Goal: Task Accomplishment & Management: Manage account settings

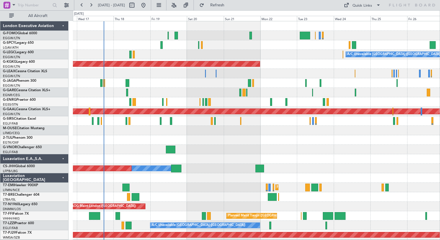
click at [140, 199] on div "A/C Unavailable [GEOGRAPHIC_DATA] ([GEOGRAPHIC_DATA]) AOG Maint [GEOGRAPHIC_DAT…" at bounding box center [256, 159] width 367 height 276
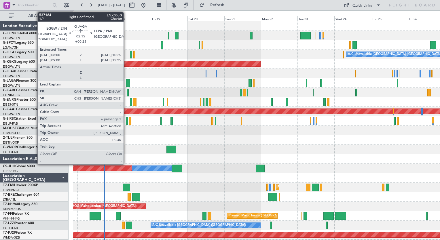
click at [126, 82] on div at bounding box center [128, 83] width 4 height 8
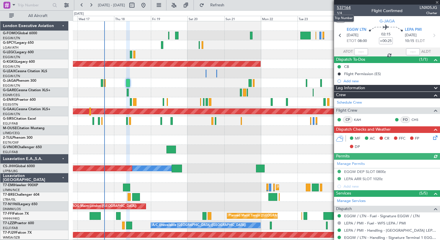
click at [345, 5] on span "537164" at bounding box center [344, 8] width 14 height 6
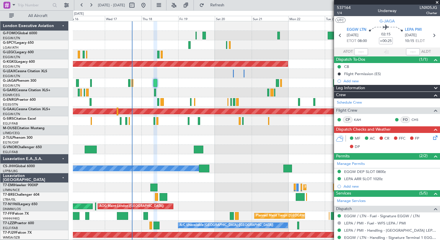
click at [149, 182] on div at bounding box center [256, 178] width 367 height 10
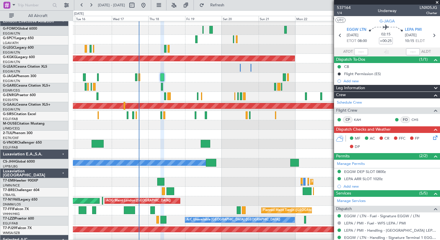
click at [143, 179] on div "Planned Maint [GEOGRAPHIC_DATA]" at bounding box center [256, 182] width 367 height 10
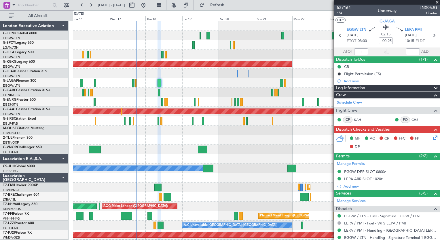
click at [153, 180] on div "A/C Unavailable [GEOGRAPHIC_DATA] ([GEOGRAPHIC_DATA]) Planned Maint [GEOGRAPHIC…" at bounding box center [256, 154] width 367 height 266
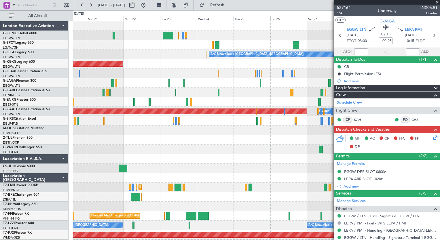
click at [70, 232] on div "A/C Unavailable [GEOGRAPHIC_DATA] ([GEOGRAPHIC_DATA]) AOG Maint [GEOGRAPHIC_DAT…" at bounding box center [220, 125] width 440 height 230
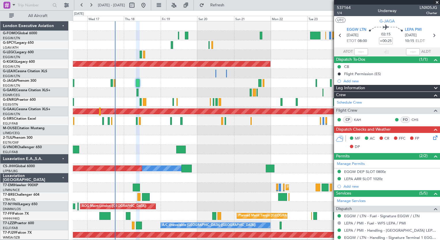
click at [298, 197] on div "A/C Unavailable [GEOGRAPHIC_DATA] ([GEOGRAPHIC_DATA]) AOG Maint [GEOGRAPHIC_DAT…" at bounding box center [256, 149] width 367 height 257
click at [90, 7] on button at bounding box center [90, 5] width 9 height 9
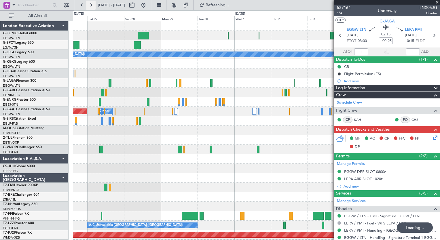
click at [90, 7] on button at bounding box center [90, 5] width 9 height 9
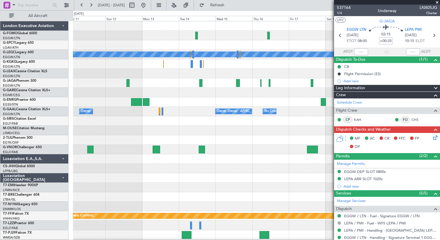
click at [85, 240] on html "[DATE] - [DATE] Refresh Quick Links All Aircraft A/C Unavailable [GEOGRAPHIC_DA…" at bounding box center [220, 120] width 440 height 240
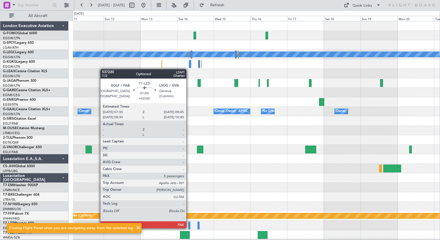
click at [189, 228] on div at bounding box center [189, 226] width 2 height 8
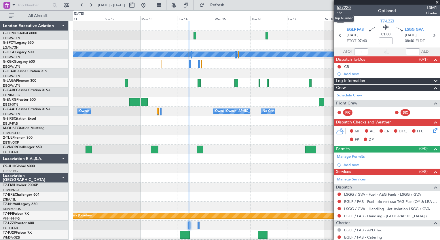
click at [343, 8] on span "537220" at bounding box center [344, 8] width 14 height 6
click at [226, 7] on button "Refresh" at bounding box center [214, 5] width 35 height 9
click at [346, 8] on span "537220" at bounding box center [344, 8] width 14 height 6
click at [230, 4] on span "Refresh" at bounding box center [217, 5] width 24 height 4
click at [346, 9] on span "537220" at bounding box center [344, 8] width 14 height 6
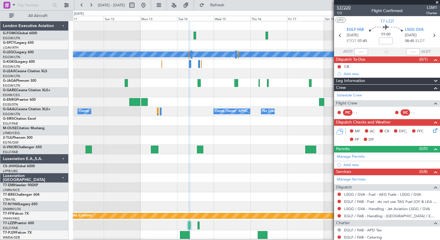
click at [345, 8] on span "537220" at bounding box center [344, 8] width 14 height 6
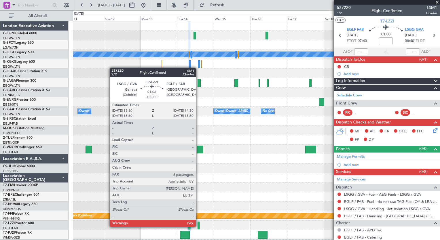
click at [198, 226] on div at bounding box center [199, 226] width 2 height 8
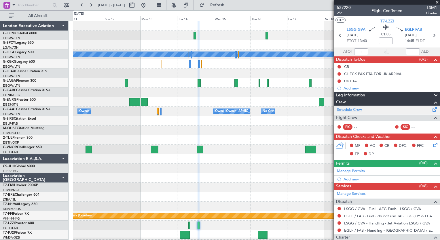
click at [355, 110] on link "Schedule Crew" at bounding box center [349, 110] width 25 height 6
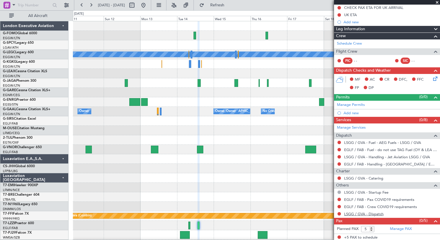
click at [350, 213] on link "LSGG / GVA - Dispatch" at bounding box center [363, 214] width 39 height 5
click at [234, 0] on fb-refresh-button "Refresh" at bounding box center [214, 5] width 40 height 10
click at [230, 3] on span "Refresh" at bounding box center [217, 5] width 24 height 4
click at [80, 6] on button at bounding box center [81, 5] width 9 height 9
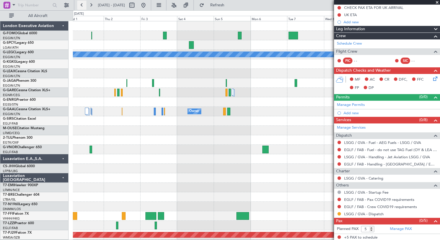
click at [80, 6] on button at bounding box center [81, 5] width 9 height 9
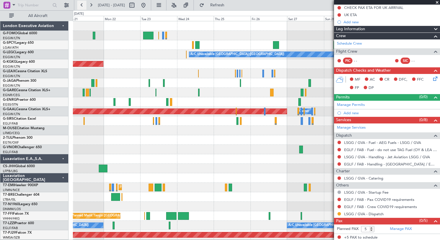
click at [79, 7] on button at bounding box center [81, 5] width 9 height 9
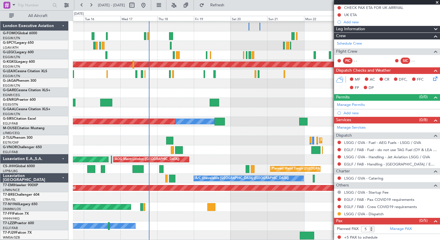
scroll to position [47, 0]
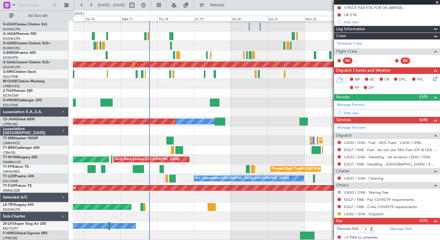
click at [220, 139] on div "AOG Maint [GEOGRAPHIC_DATA] (Ataturk) Planned [GEOGRAPHIC_DATA] Owner Owner Pla…" at bounding box center [256, 107] width 367 height 266
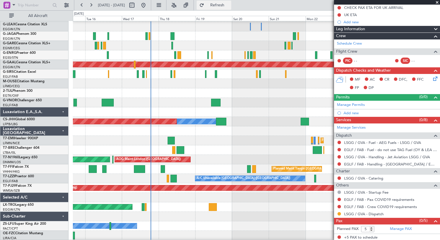
click at [230, 6] on span "Refresh" at bounding box center [217, 5] width 24 height 4
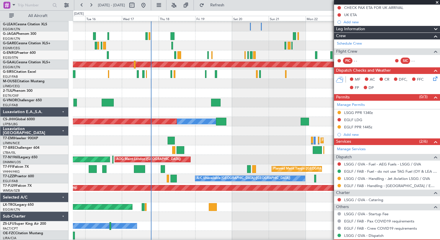
click at [215, 145] on div "Planned Maint [GEOGRAPHIC_DATA]" at bounding box center [256, 141] width 367 height 10
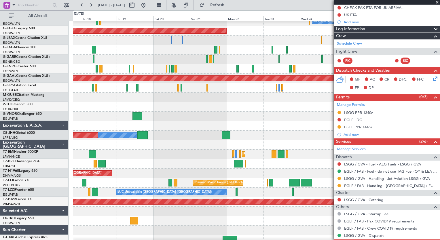
scroll to position [32, 0]
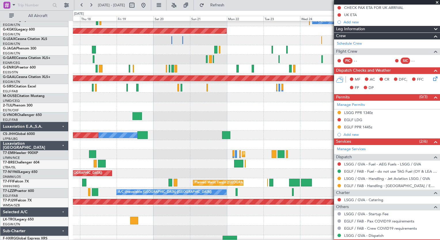
click at [232, 125] on div at bounding box center [256, 126] width 367 height 10
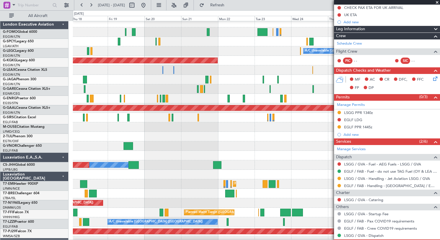
scroll to position [3, 0]
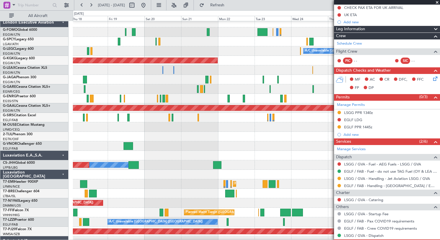
click at [193, 161] on div "Owner Planned Maint [GEOGRAPHIC_DATA] ([GEOGRAPHIC_DATA])" at bounding box center [256, 165] width 367 height 10
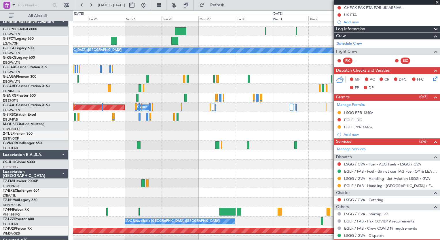
scroll to position [0, 0]
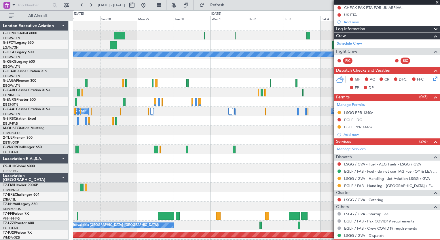
click at [0, 185] on html "[DATE] - [DATE] Refresh Quick Links All Aircraft A/C Unavailable [GEOGRAPHIC_DA…" at bounding box center [220, 120] width 440 height 240
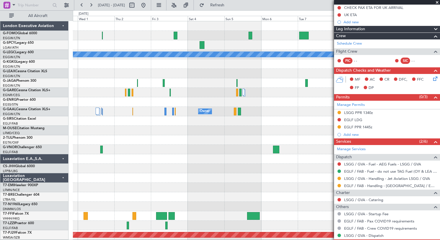
click at [65, 183] on div "A/C Unavailable [GEOGRAPHIC_DATA] ([GEOGRAPHIC_DATA]) Owner Owner Owner Planned…" at bounding box center [220, 125] width 440 height 230
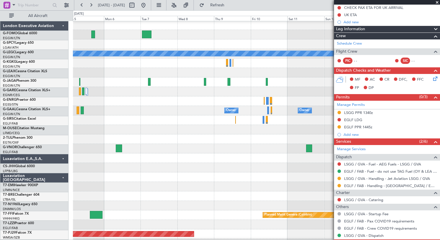
click at [99, 176] on div at bounding box center [256, 178] width 367 height 10
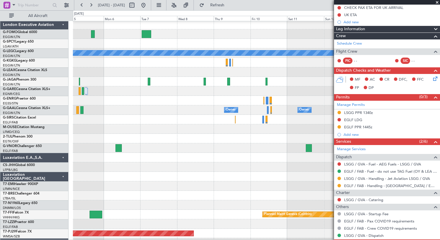
click at [184, 189] on div "A/C Unavailable [GEOGRAPHIC_DATA] ([GEOGRAPHIC_DATA]) Owner Owner Owner [GEOGRA…" at bounding box center [256, 139] width 367 height 238
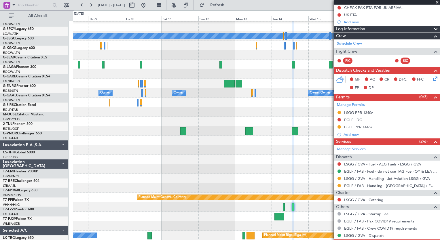
scroll to position [18, 0]
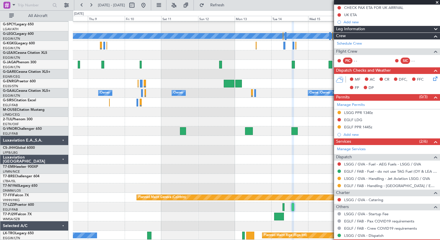
click at [152, 172] on div "A/C Unavailable [GEOGRAPHIC_DATA] ([GEOGRAPHIC_DATA]) Owner Owner Owner [GEOGRA…" at bounding box center [256, 122] width 367 height 238
click at [83, 3] on button at bounding box center [81, 5] width 9 height 9
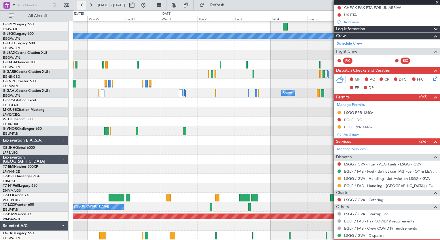
click at [83, 3] on button at bounding box center [81, 5] width 9 height 9
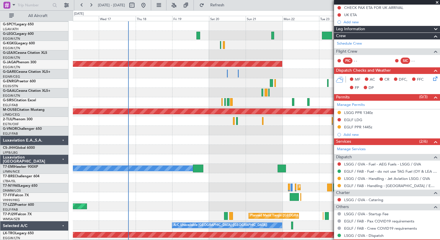
scroll to position [0, 0]
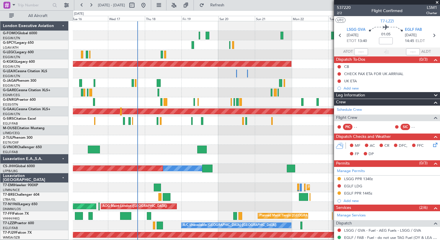
scroll to position [66, 0]
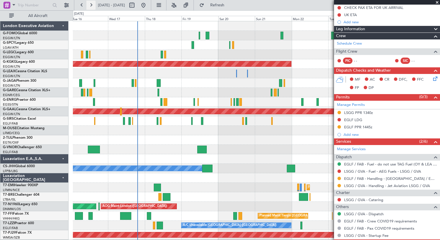
click at [93, 7] on button at bounding box center [90, 5] width 9 height 9
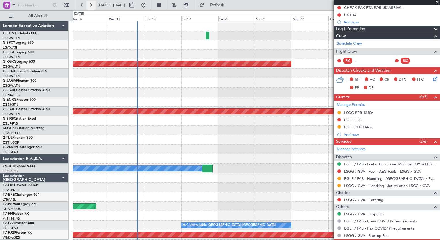
click at [93, 7] on button at bounding box center [90, 5] width 9 height 9
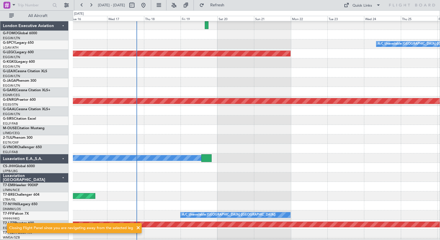
scroll to position [18, 0]
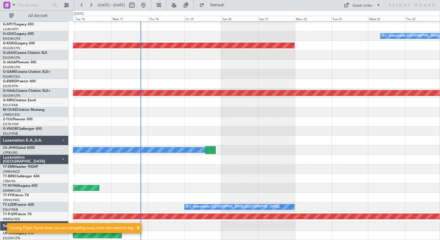
click at [305, 111] on div "A/C Unavailable London (Luton) AOG Maint Istanbul (Ataturk) Planned Maint Dusse…" at bounding box center [256, 122] width 367 height 238
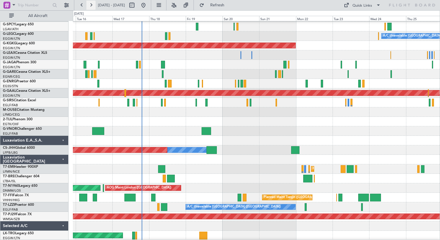
click at [94, 6] on button at bounding box center [90, 5] width 9 height 9
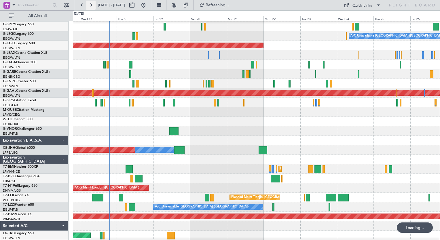
click at [94, 6] on button at bounding box center [90, 5] width 9 height 9
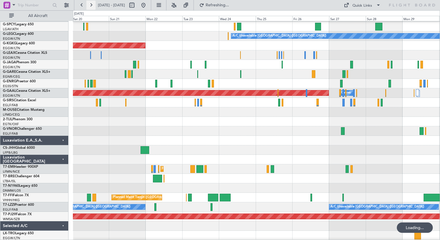
click at [94, 6] on button at bounding box center [90, 5] width 9 height 9
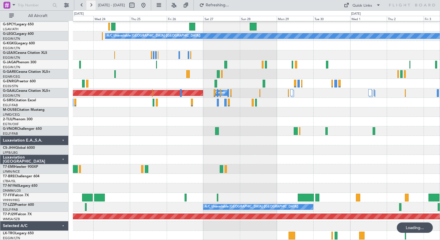
click at [94, 6] on button at bounding box center [90, 5] width 9 height 9
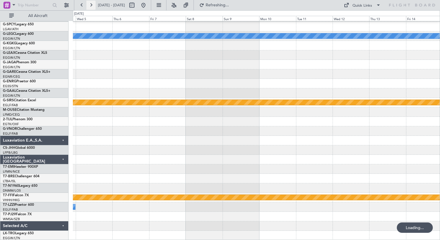
click at [94, 6] on button at bounding box center [90, 5] width 9 height 9
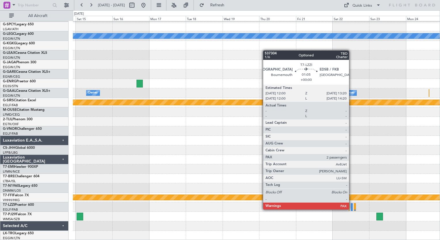
click at [352, 209] on div at bounding box center [352, 207] width 2 height 8
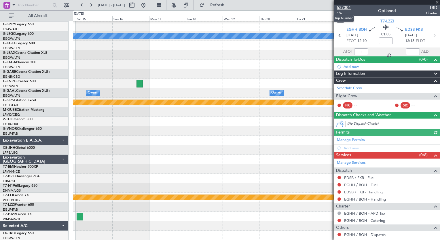
click at [345, 8] on span "537304" at bounding box center [344, 8] width 14 height 6
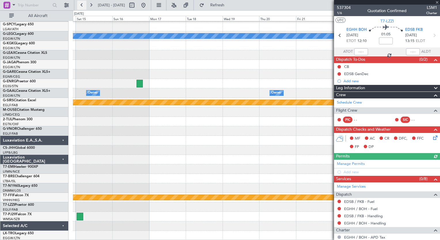
click at [80, 6] on button at bounding box center [81, 5] width 9 height 9
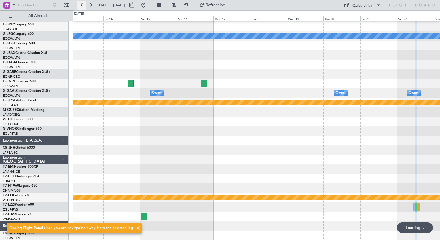
click at [80, 6] on button at bounding box center [81, 5] width 9 height 9
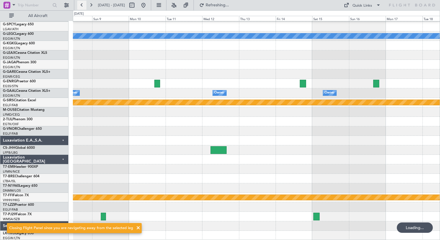
click at [80, 6] on button at bounding box center [81, 5] width 9 height 9
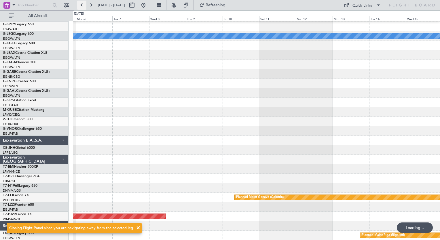
click at [80, 6] on button at bounding box center [81, 5] width 9 height 9
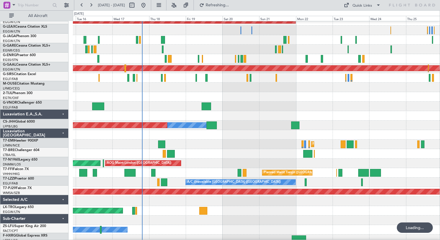
scroll to position [45, 0]
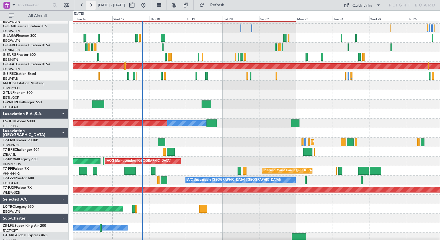
click at [91, 5] on button at bounding box center [90, 5] width 9 height 9
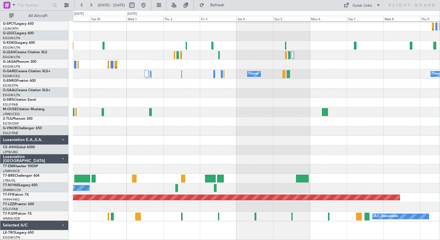
scroll to position [18, 0]
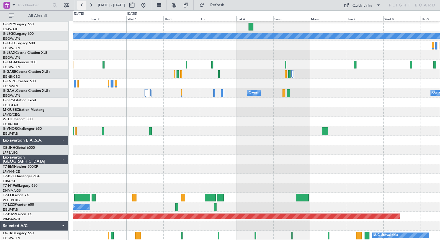
click at [81, 8] on button at bounding box center [81, 5] width 9 height 9
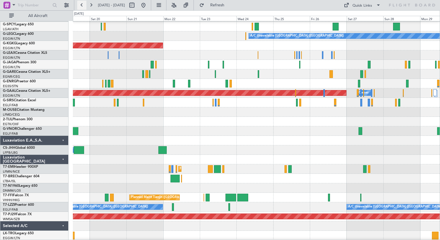
click at [81, 8] on button at bounding box center [81, 5] width 9 height 9
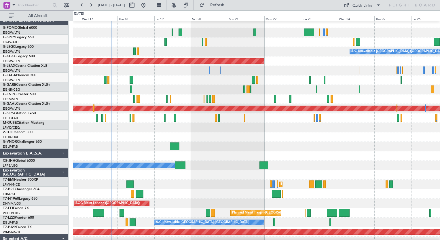
scroll to position [2, 0]
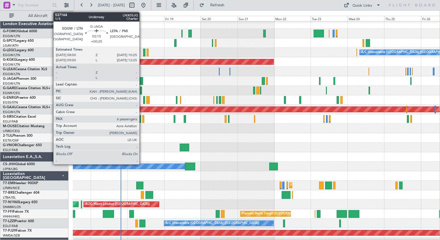
click at [142, 83] on div at bounding box center [141, 81] width 4 height 8
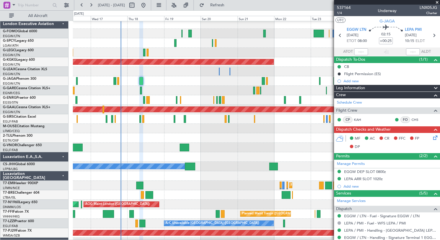
click at [432, 137] on icon at bounding box center [434, 137] width 5 height 5
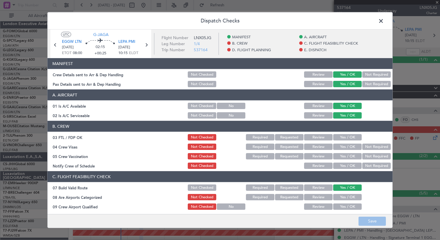
click at [347, 137] on button "Yes / OK" at bounding box center [347, 137] width 29 height 6
click at [365, 146] on button "Not Required" at bounding box center [376, 147] width 29 height 6
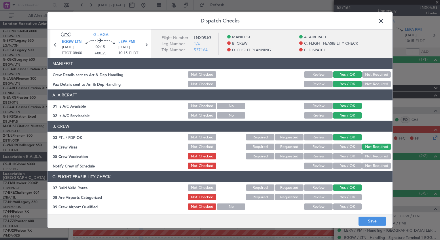
click at [366, 155] on button "Not Required" at bounding box center [376, 156] width 29 height 6
click at [346, 166] on button "Yes / OK" at bounding box center [347, 166] width 29 height 6
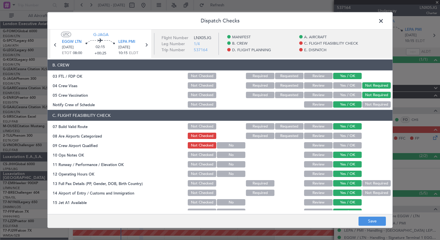
scroll to position [77, 0]
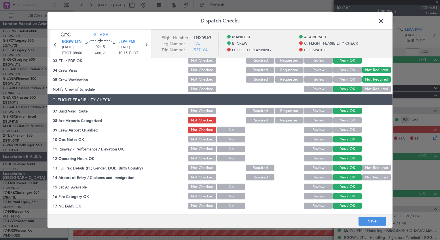
click at [336, 124] on div "Yes / OK" at bounding box center [346, 120] width 29 height 8
click at [339, 120] on button "Yes / OK" at bounding box center [347, 120] width 29 height 6
click at [340, 131] on button "Yes / OK" at bounding box center [347, 130] width 29 height 6
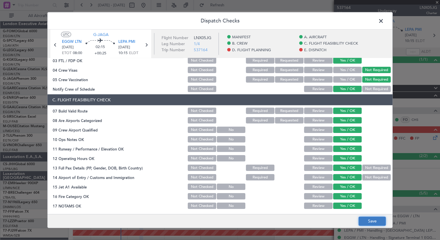
click at [379, 222] on button "Save" at bounding box center [372, 221] width 27 height 9
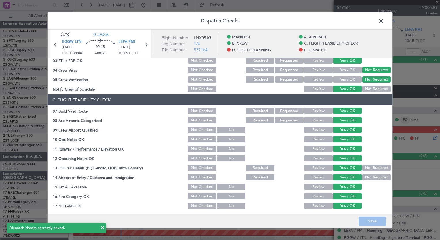
click at [384, 18] on span at bounding box center [384, 23] width 0 height 12
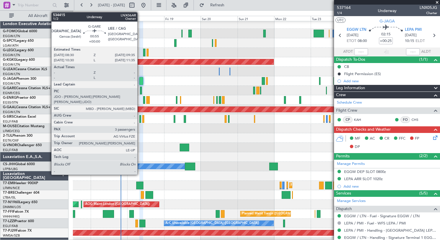
click at [140, 92] on div at bounding box center [141, 91] width 2 height 8
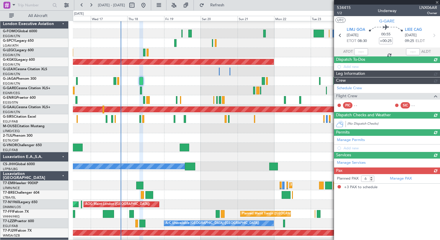
type input "3"
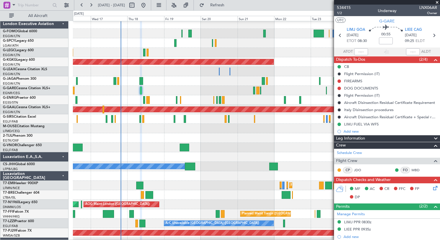
click at [432, 187] on icon at bounding box center [434, 187] width 5 height 5
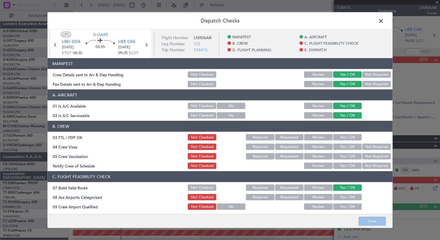
click at [348, 136] on button "Yes / OK" at bounding box center [347, 137] width 29 height 6
click at [367, 149] on button "Not Required" at bounding box center [376, 147] width 29 height 6
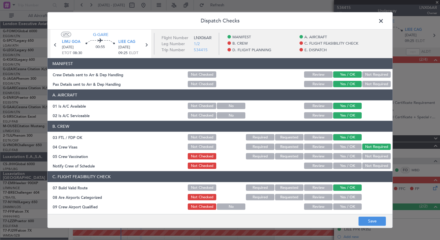
click at [364, 160] on div "Not Required" at bounding box center [376, 156] width 29 height 8
click at [364, 158] on button "Not Required" at bounding box center [376, 156] width 29 height 6
click at [351, 169] on button "Yes / OK" at bounding box center [347, 166] width 29 height 6
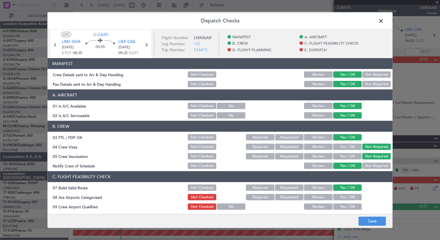
click at [348, 194] on button "Yes / OK" at bounding box center [347, 197] width 29 height 6
click at [344, 206] on button "Yes / OK" at bounding box center [347, 207] width 29 height 6
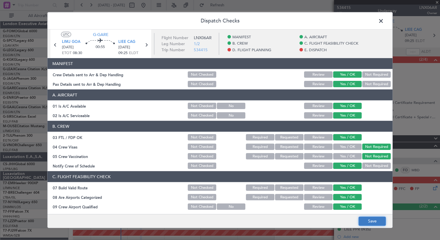
click at [371, 222] on button "Save" at bounding box center [372, 221] width 27 height 9
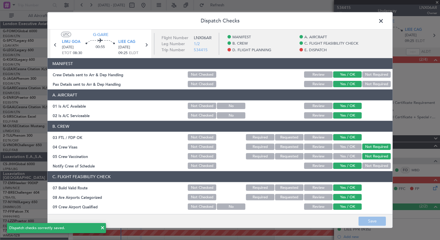
click at [384, 20] on span at bounding box center [384, 23] width 0 height 12
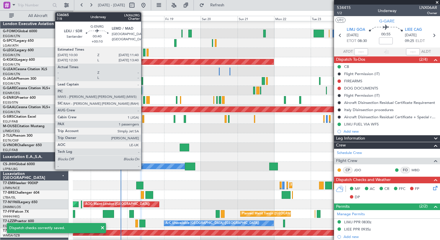
click at [144, 101] on div at bounding box center [144, 100] width 2 height 8
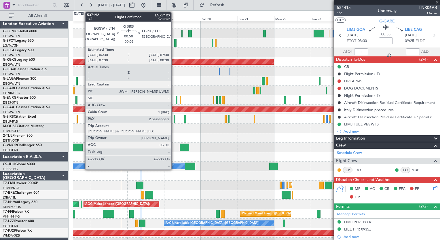
type input "+00:10"
type input "1"
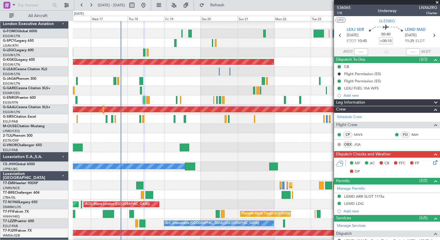
click at [432, 163] on icon at bounding box center [434, 161] width 5 height 5
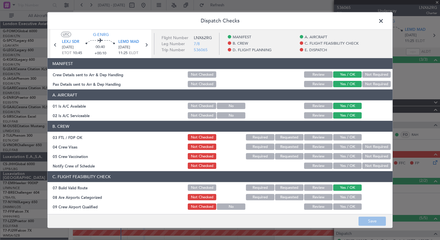
click at [348, 134] on button "Yes / OK" at bounding box center [347, 137] width 29 height 6
click at [366, 143] on div "Not Required" at bounding box center [376, 147] width 29 height 8
click at [365, 146] on button "Not Required" at bounding box center [376, 147] width 29 height 6
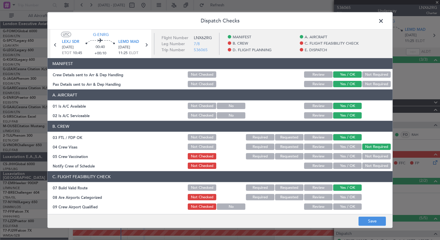
click at [364, 155] on button "Not Required" at bounding box center [376, 156] width 29 height 6
click at [347, 167] on button "Yes / OK" at bounding box center [347, 166] width 29 height 6
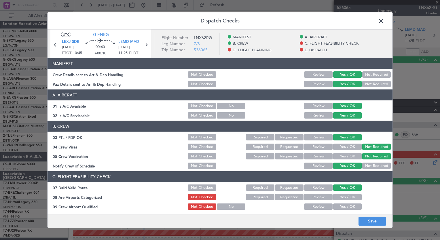
click at [347, 197] on button "Yes / OK" at bounding box center [347, 197] width 29 height 6
click at [346, 206] on button "Yes / OK" at bounding box center [347, 207] width 29 height 6
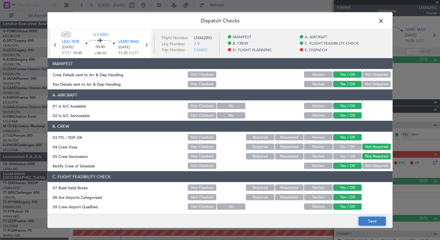
click at [367, 219] on button "Save" at bounding box center [372, 221] width 27 height 9
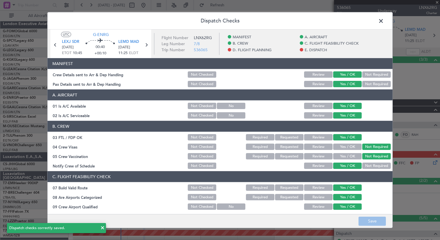
click at [384, 22] on span at bounding box center [384, 23] width 0 height 12
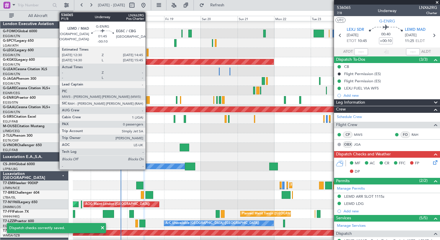
click at [148, 100] on div at bounding box center [147, 100] width 3 height 8
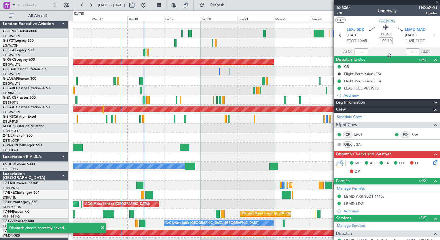
type input "-00:10"
type input "0"
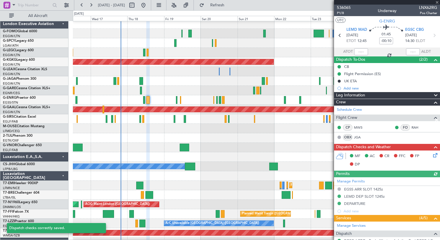
click at [432, 156] on icon at bounding box center [434, 154] width 5 height 5
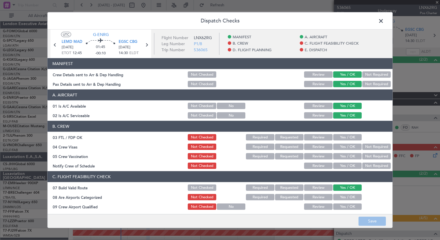
click at [347, 137] on button "Yes / OK" at bounding box center [347, 137] width 29 height 6
click at [362, 146] on button "Not Required" at bounding box center [376, 147] width 29 height 6
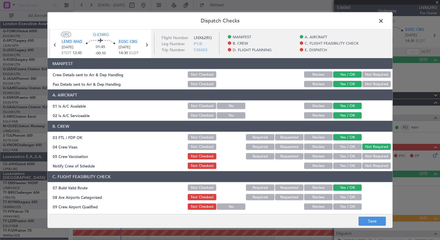
click at [362, 154] on button "Not Required" at bounding box center [376, 156] width 29 height 6
click at [352, 163] on button "Yes / OK" at bounding box center [347, 166] width 29 height 6
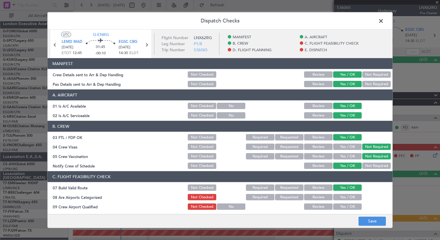
click at [346, 195] on button "Yes / OK" at bounding box center [347, 197] width 29 height 6
click at [344, 205] on button "Yes / OK" at bounding box center [347, 207] width 29 height 6
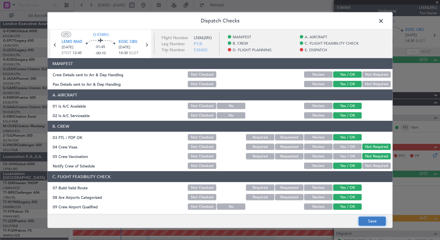
click at [375, 224] on button "Save" at bounding box center [372, 221] width 27 height 9
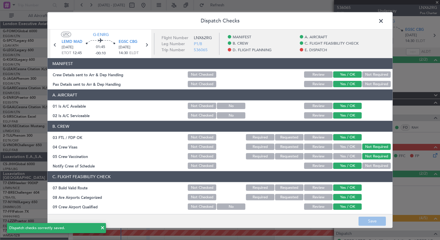
click at [384, 19] on span at bounding box center [384, 23] width 0 height 12
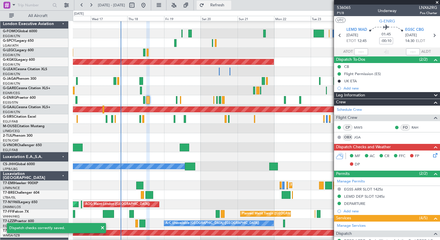
click at [229, 3] on span "Refresh" at bounding box center [217, 5] width 24 height 4
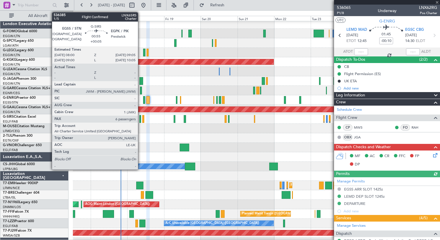
click at [141, 119] on div at bounding box center [140, 119] width 2 height 8
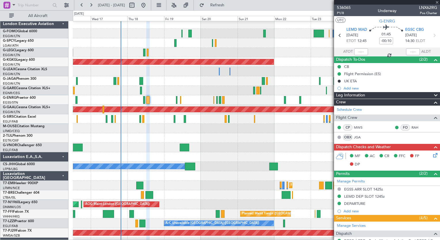
type input "+00:05"
type input "6"
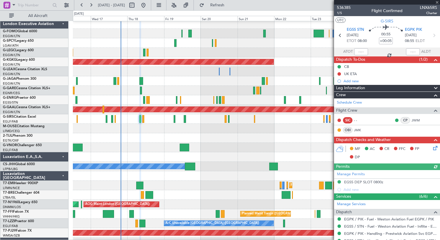
click at [432, 148] on icon at bounding box center [434, 147] width 5 height 5
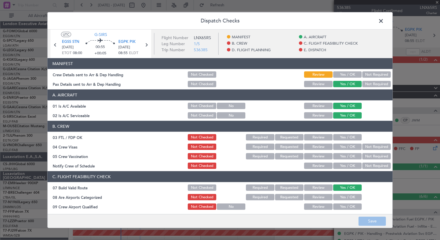
click at [343, 138] on button "Yes / OK" at bounding box center [347, 137] width 29 height 6
click at [369, 147] on button "Not Required" at bounding box center [376, 147] width 29 height 6
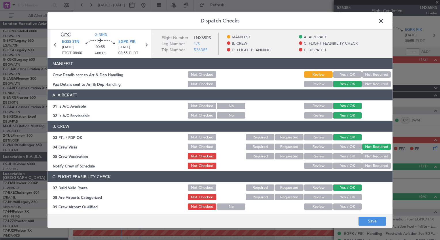
click at [367, 157] on button "Not Required" at bounding box center [376, 156] width 29 height 6
click at [345, 166] on button "Yes / OK" at bounding box center [347, 166] width 29 height 6
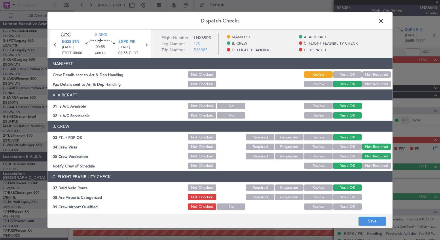
click at [340, 195] on button "Yes / OK" at bounding box center [347, 197] width 29 height 6
click at [340, 205] on button "Yes / OK" at bounding box center [347, 207] width 29 height 6
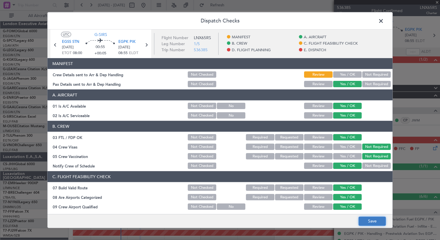
click at [375, 218] on button "Save" at bounding box center [372, 221] width 27 height 9
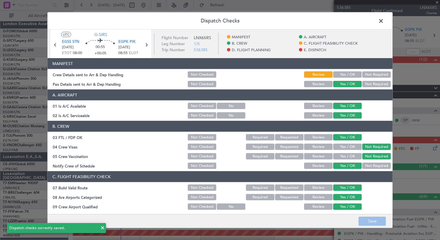
click at [377, 15] on header "Dispatch Checks" at bounding box center [220, 20] width 345 height 17
click at [384, 20] on span at bounding box center [384, 23] width 0 height 12
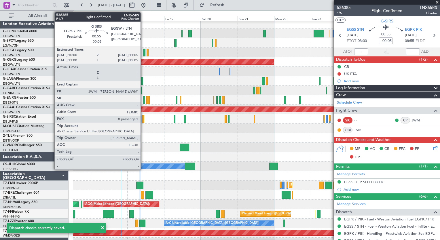
click at [143, 120] on div at bounding box center [143, 119] width 2 height 8
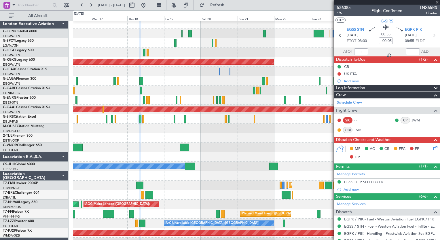
type input "-00:05"
type input "0"
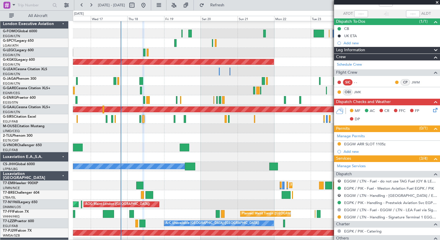
scroll to position [54, 0]
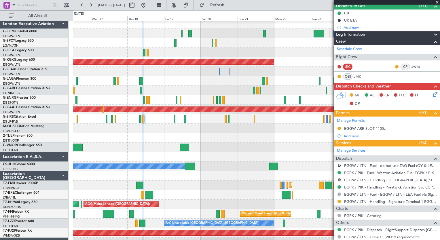
click at [432, 95] on icon at bounding box center [434, 93] width 5 height 5
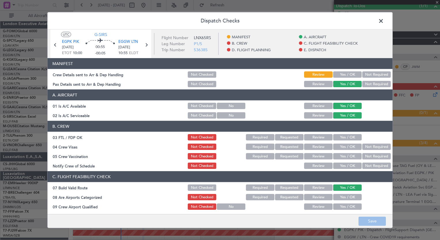
click at [351, 141] on section "B. CREW 03 FTL / FDP OK Not Checked Required Requested Review Yes / OK 04 Crew …" at bounding box center [220, 145] width 345 height 49
click at [351, 139] on button "Yes / OK" at bounding box center [347, 137] width 29 height 6
click at [363, 147] on button "Not Required" at bounding box center [376, 147] width 29 height 6
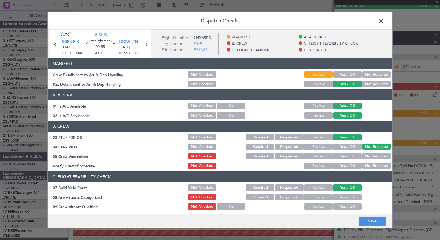
click at [364, 154] on button "Not Required" at bounding box center [376, 156] width 29 height 6
click at [350, 168] on button "Yes / OK" at bounding box center [347, 166] width 29 height 6
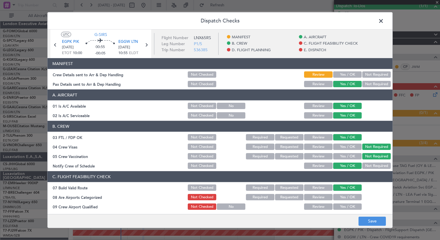
click at [349, 196] on button "Yes / OK" at bounding box center [347, 197] width 29 height 6
click at [349, 205] on button "Yes / OK" at bounding box center [347, 207] width 29 height 6
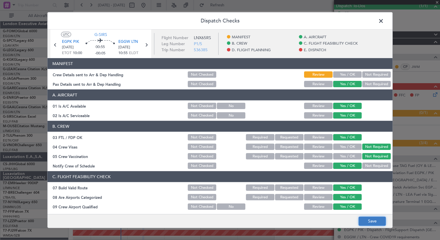
click at [372, 222] on button "Save" at bounding box center [372, 221] width 27 height 9
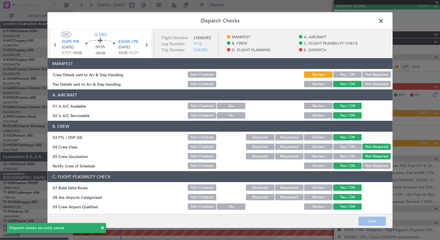
click at [379, 26] on header "Dispatch Checks" at bounding box center [220, 20] width 345 height 17
click at [384, 19] on span at bounding box center [384, 23] width 0 height 12
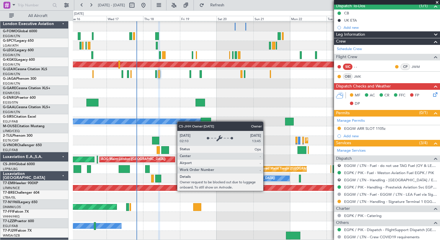
scroll to position [47, 0]
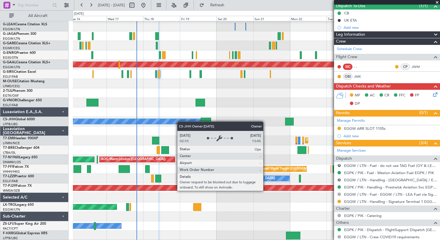
click at [179, 114] on div "AOG Maint Istanbul (Ataturk) Planned Maint Dusseldorf Owner Planned Maint Paris…" at bounding box center [256, 107] width 367 height 266
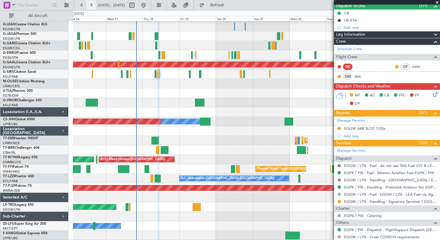
click at [94, 5] on button at bounding box center [90, 5] width 9 height 9
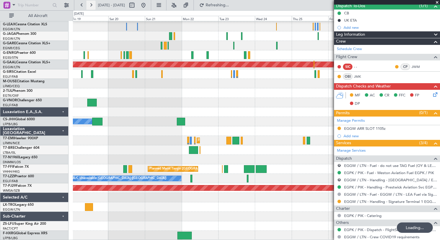
click at [94, 5] on button at bounding box center [90, 5] width 9 height 9
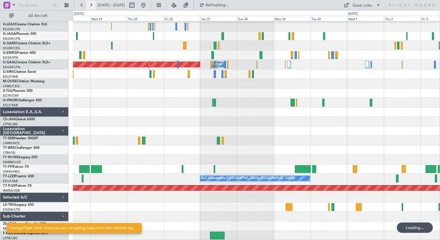
scroll to position [0, 0]
click at [94, 5] on button at bounding box center [90, 5] width 9 height 9
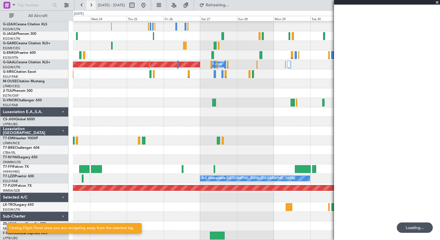
scroll to position [18, 0]
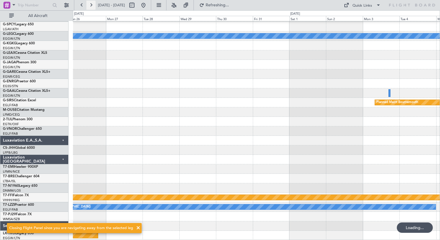
click at [94, 5] on button at bounding box center [90, 5] width 9 height 9
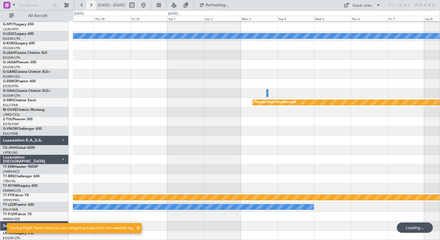
click at [94, 5] on button at bounding box center [90, 5] width 9 height 9
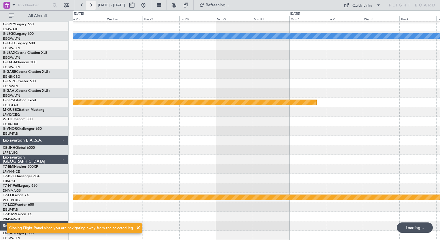
click at [94, 5] on button at bounding box center [90, 5] width 9 height 9
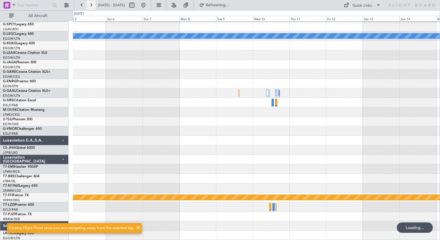
click at [94, 5] on button at bounding box center [90, 5] width 9 height 9
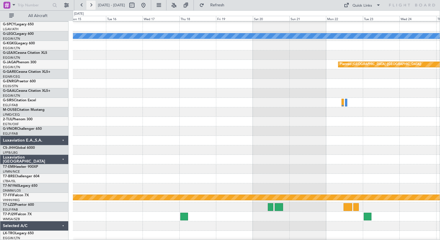
click at [94, 5] on button at bounding box center [90, 5] width 9 height 9
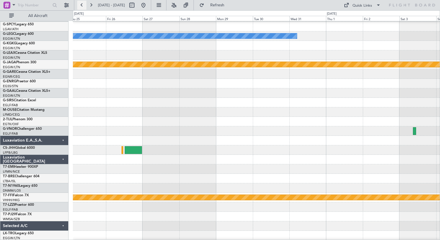
click at [84, 5] on button at bounding box center [81, 5] width 9 height 9
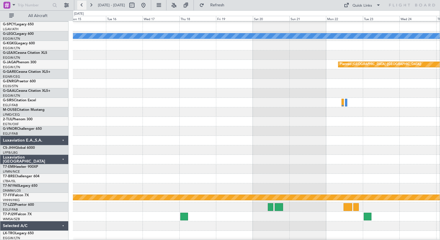
click at [84, 5] on button at bounding box center [81, 5] width 9 height 9
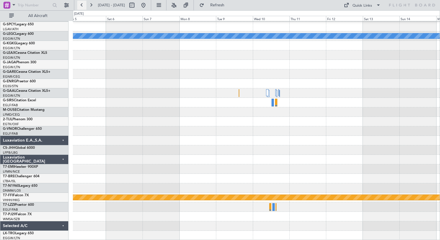
click at [84, 5] on button at bounding box center [81, 5] width 9 height 9
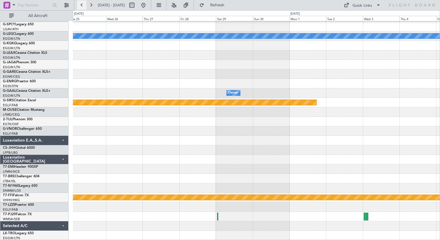
click at [84, 5] on button at bounding box center [81, 5] width 9 height 9
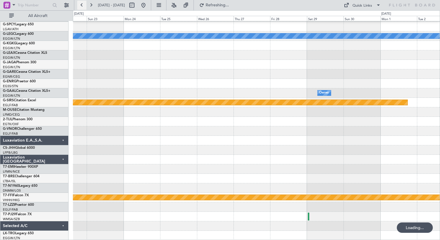
click at [84, 7] on button at bounding box center [81, 5] width 9 height 9
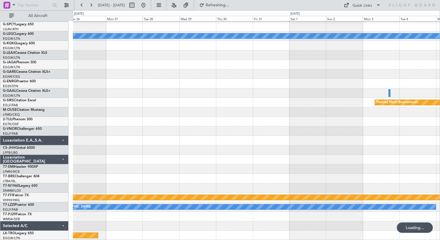
click at [94, 22] on div at bounding box center [256, 27] width 367 height 10
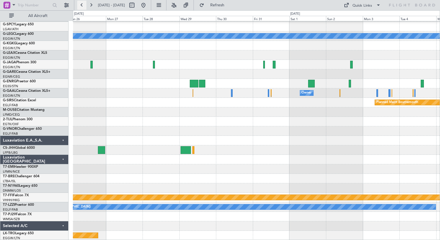
click at [82, 1] on button at bounding box center [81, 5] width 9 height 9
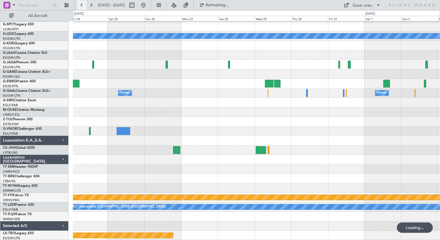
click at [82, 1] on button at bounding box center [81, 5] width 9 height 9
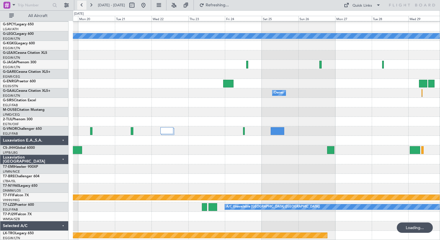
click at [82, 1] on button at bounding box center [81, 5] width 9 height 9
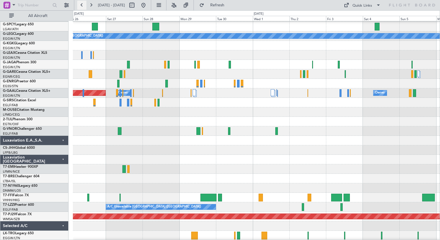
click at [82, 1] on button at bounding box center [81, 5] width 9 height 9
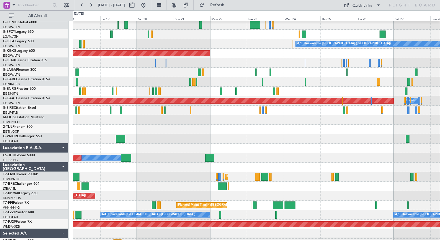
scroll to position [11, 0]
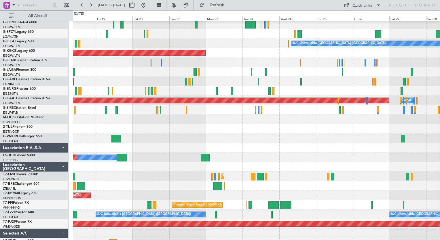
click at [151, 175] on div "Planned Maint [GEOGRAPHIC_DATA]" at bounding box center [256, 177] width 367 height 10
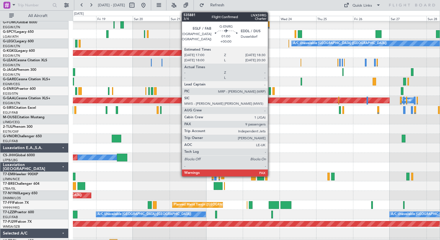
click at [270, 90] on div at bounding box center [270, 91] width 2 height 8
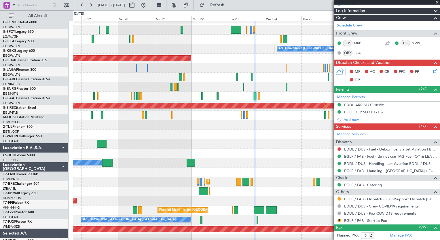
scroll to position [0, 0]
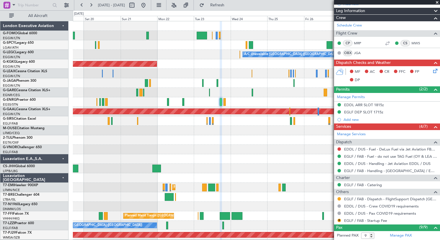
click at [140, 212] on div "A/C Unavailable London (Luton) AOG Maint Istanbul (Ataturk) Planned Maint Dusse…" at bounding box center [256, 149] width 367 height 257
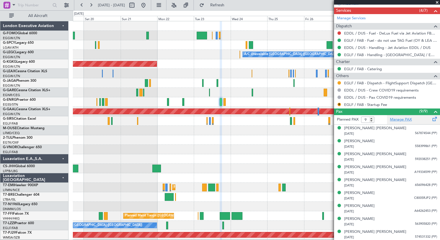
click at [400, 117] on link "Manage PAX" at bounding box center [401, 120] width 22 height 6
click at [230, 6] on span "Refresh" at bounding box center [217, 5] width 24 height 4
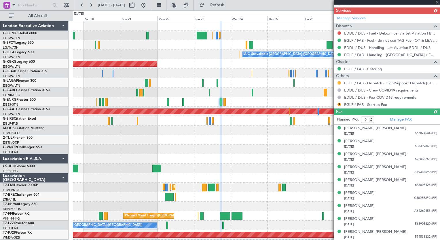
scroll to position [156, 0]
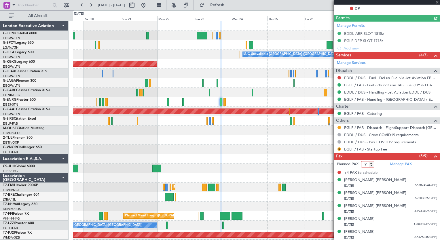
click at [369, 166] on input "9" at bounding box center [367, 164] width 13 height 6
type input "5"
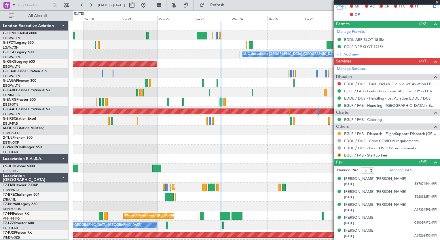
scroll to position [149, 0]
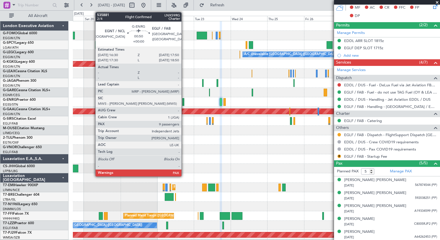
click at [184, 103] on div at bounding box center [183, 102] width 2 height 8
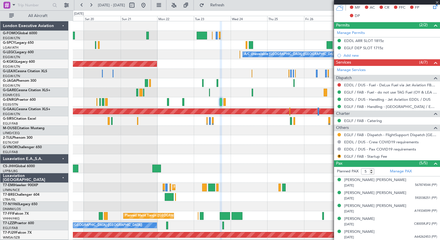
type input "9"
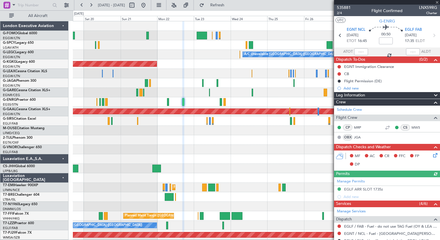
scroll to position [206, 0]
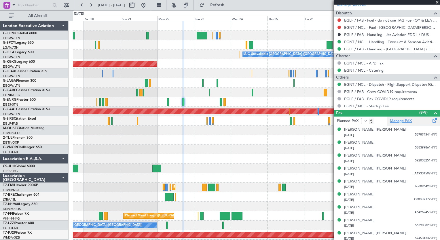
click at [404, 120] on link "Manage PAX" at bounding box center [401, 121] width 22 height 6
click at [230, 5] on span "Refresh" at bounding box center [217, 5] width 24 height 4
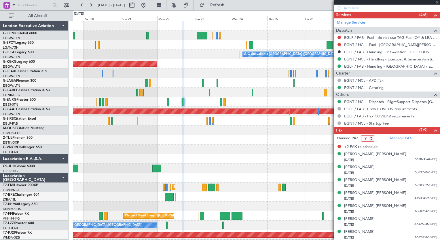
click at [367, 137] on input "9" at bounding box center [367, 138] width 13 height 6
type input "7"
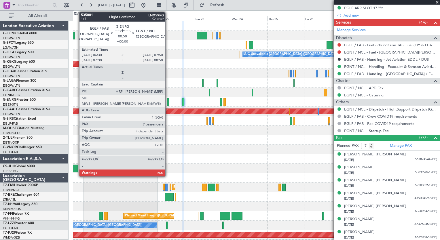
click at [168, 103] on div at bounding box center [168, 102] width 2 height 8
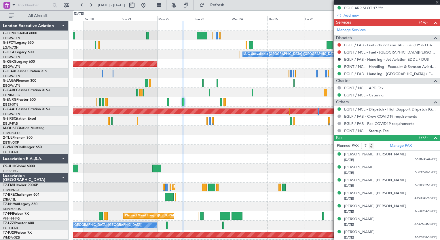
type input "9"
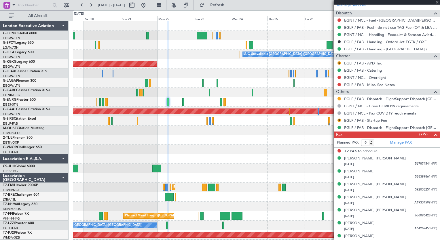
scroll to position [211, 0]
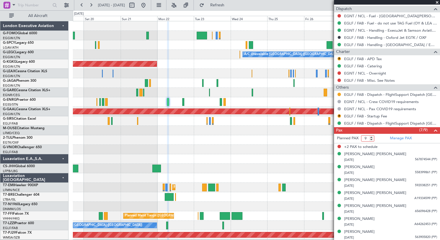
click at [368, 138] on input "9" at bounding box center [367, 138] width 13 height 6
type input "7"
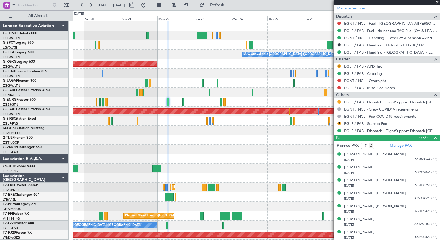
scroll to position [0, 0]
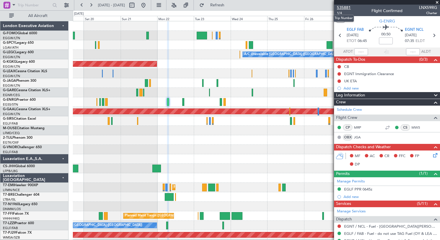
click at [344, 9] on span "535881" at bounding box center [344, 8] width 14 height 6
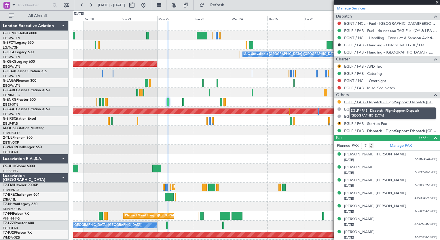
click at [418, 101] on link "EGLF / FAB - Dispatch - FlightSupport Dispatch UK" at bounding box center [390, 102] width 93 height 5
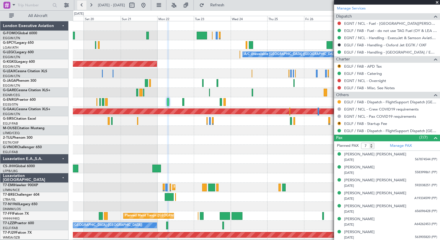
click at [85, 6] on button at bounding box center [81, 5] width 9 height 9
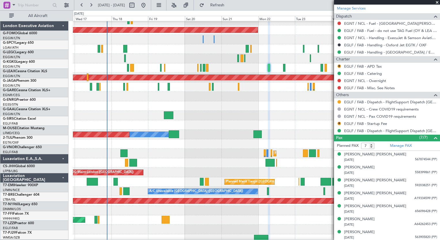
scroll to position [37, 0]
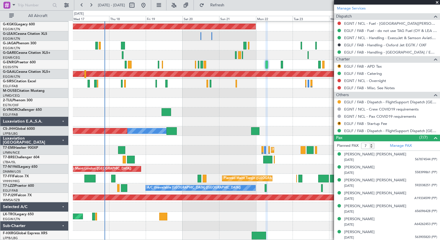
click at [217, 154] on div "A/C Unavailable London (Luton) AOG Maint Istanbul (Ataturk) Planned Maint Dusse…" at bounding box center [256, 112] width 367 height 257
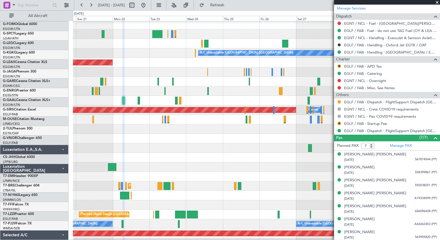
scroll to position [0, 0]
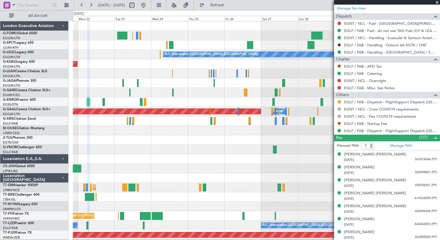
click at [102, 173] on div "A/C Unavailable London (Luton) AOG Maint Istanbul (Ataturk) Planned Maint Dusse…" at bounding box center [256, 149] width 367 height 257
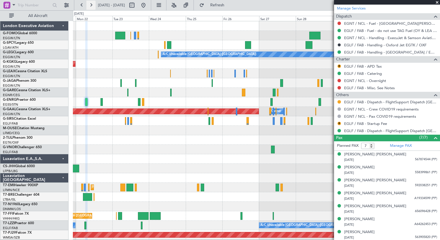
click at [89, 7] on button at bounding box center [90, 5] width 9 height 9
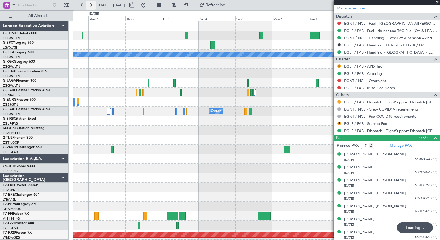
click at [89, 7] on button at bounding box center [90, 5] width 9 height 9
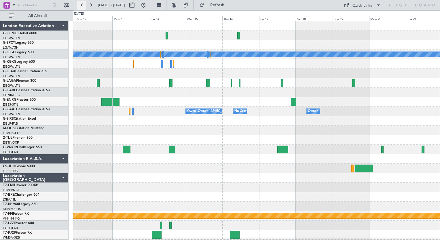
click at [82, 7] on button at bounding box center [81, 5] width 9 height 9
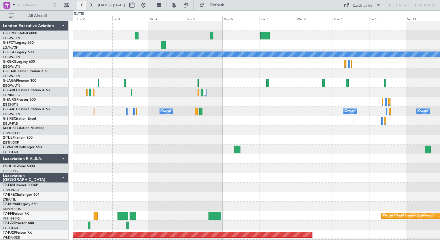
click at [82, 7] on button at bounding box center [81, 5] width 9 height 9
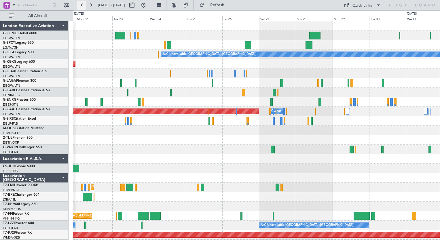
click at [80, 4] on button at bounding box center [81, 5] width 9 height 9
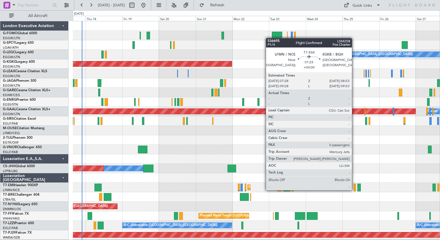
click at [355, 190] on div at bounding box center [355, 188] width 2 height 8
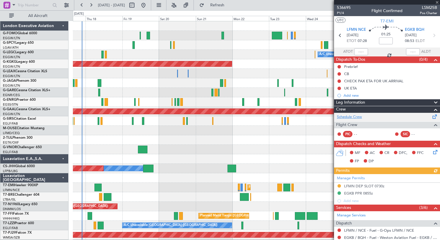
click at [357, 118] on link "Schedule Crew" at bounding box center [349, 117] width 25 height 6
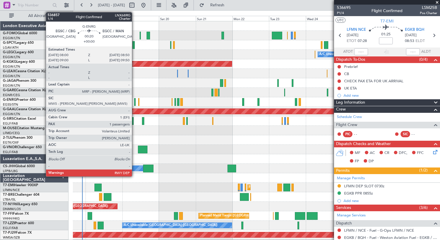
click at [135, 103] on div at bounding box center [134, 102] width 1 height 8
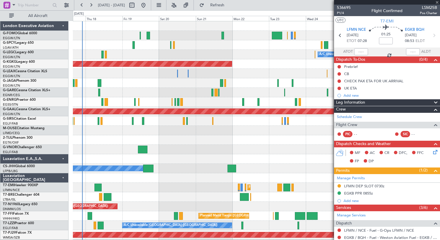
type input "1"
